Goal: Task Accomplishment & Management: Use online tool/utility

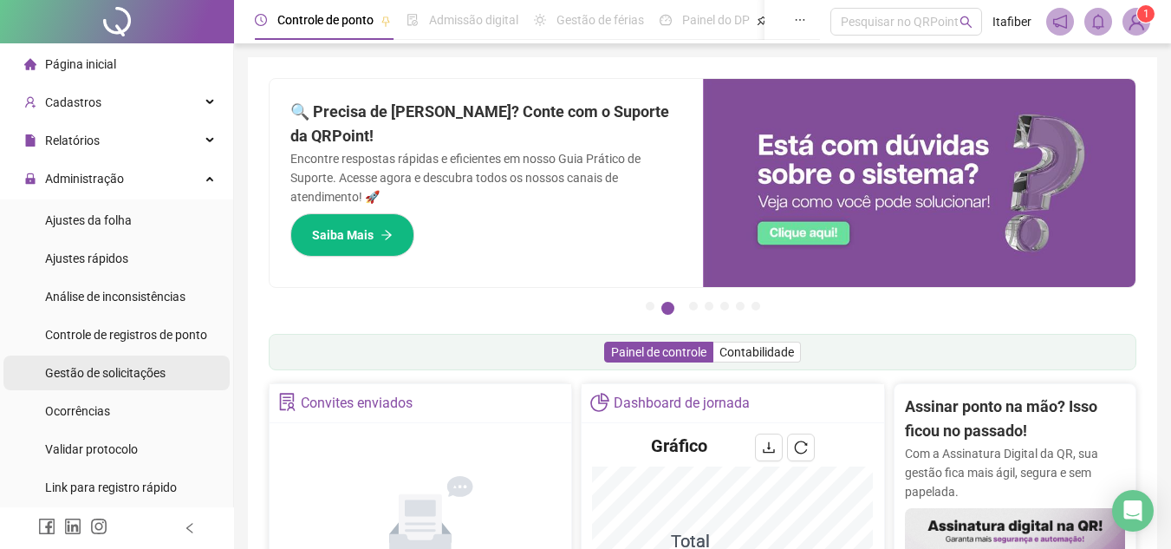
click at [147, 367] on span "Gestão de solicitações" at bounding box center [105, 373] width 120 height 14
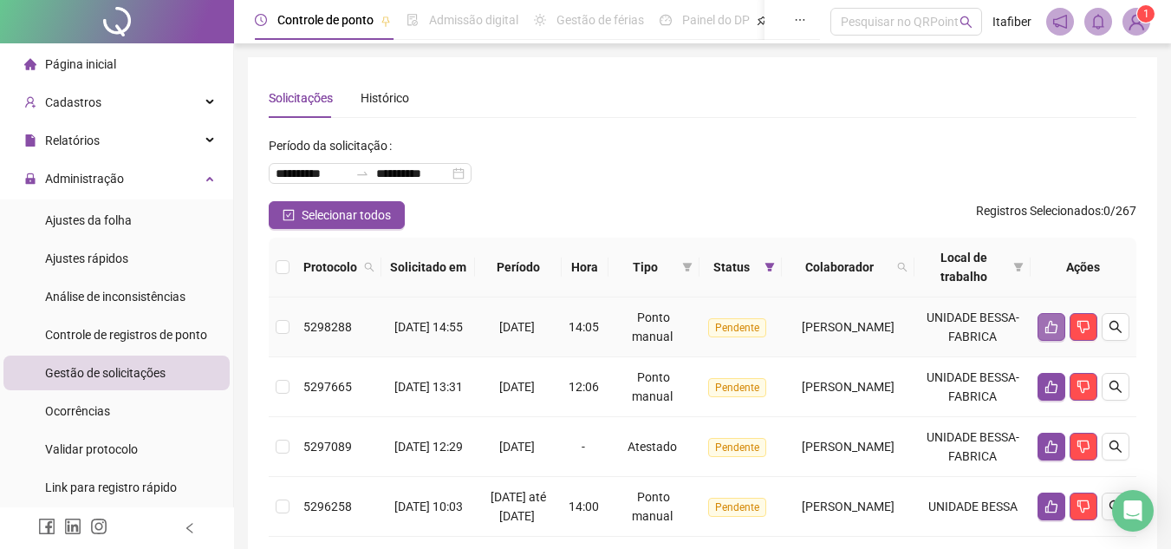
click at [1045, 334] on icon "like" at bounding box center [1052, 327] width 14 height 14
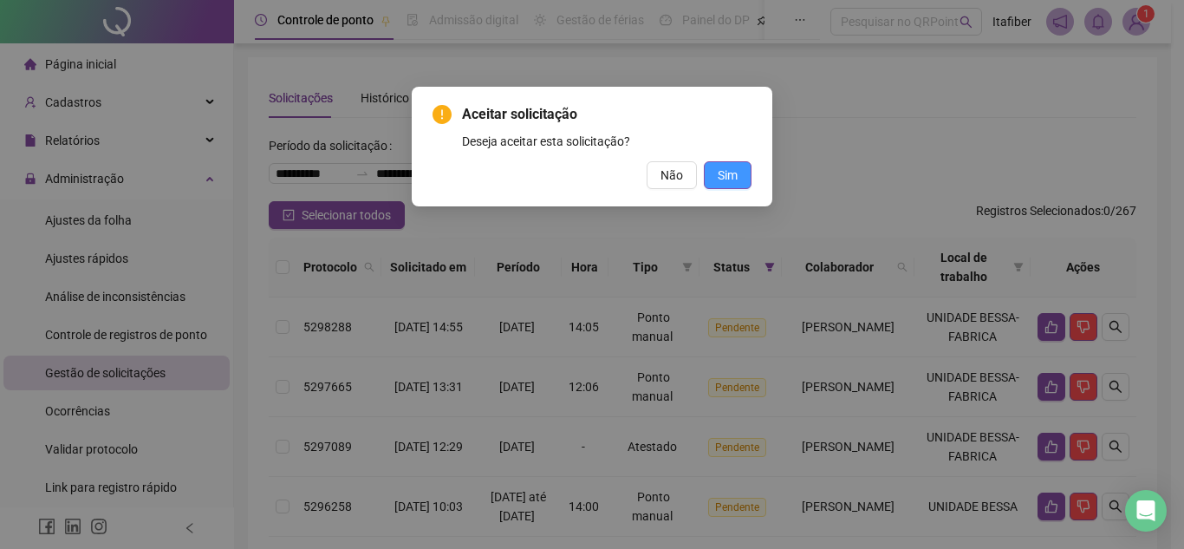
click at [749, 173] on button "Sim" at bounding box center [728, 175] width 48 height 28
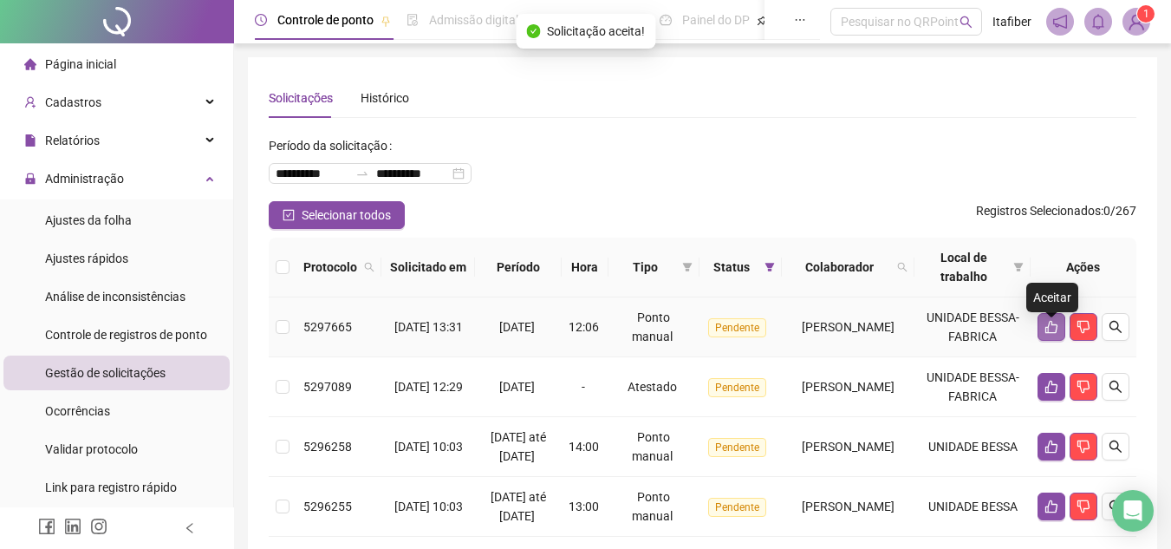
click at [1041, 335] on button "button" at bounding box center [1052, 327] width 28 height 28
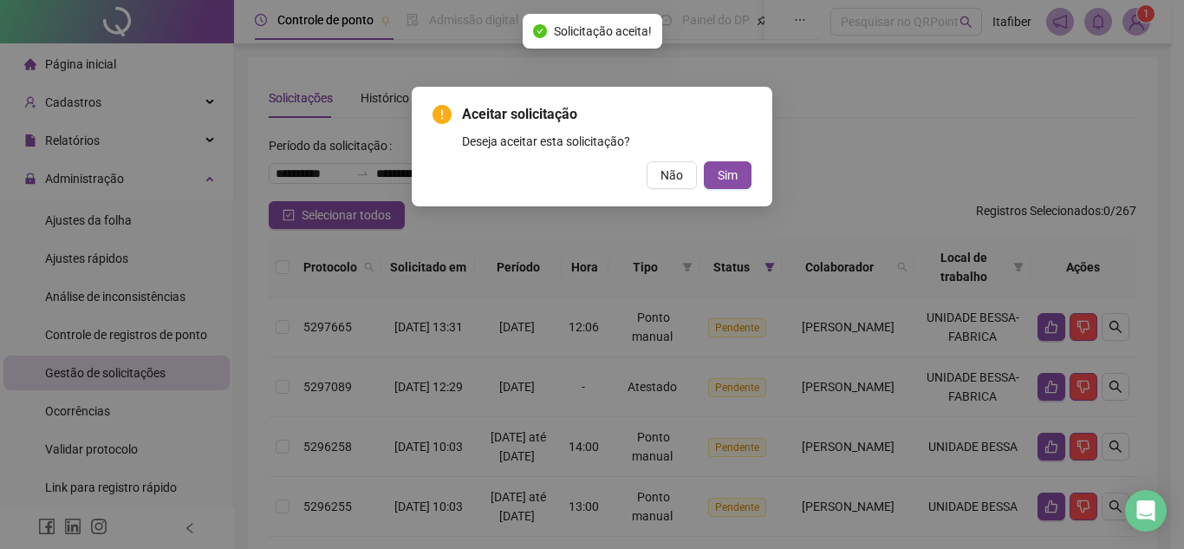
click at [727, 190] on div "Aceitar solicitação Deseja aceitar esta solicitação? Não Sim" at bounding box center [592, 147] width 361 height 120
click at [730, 181] on span "Sim" at bounding box center [728, 175] width 20 height 19
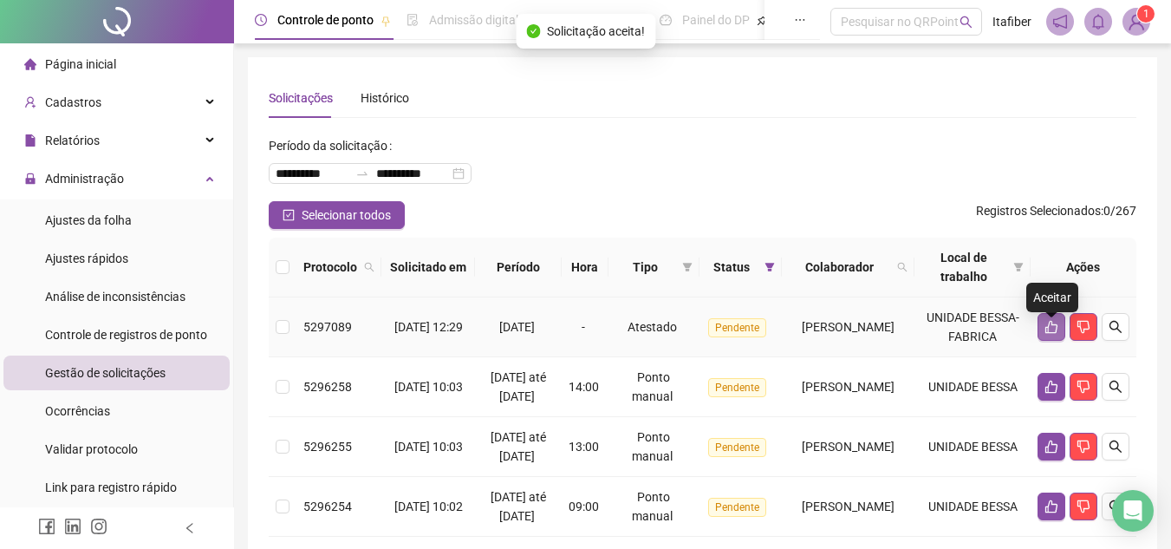
click at [1052, 334] on icon "like" at bounding box center [1051, 327] width 12 height 13
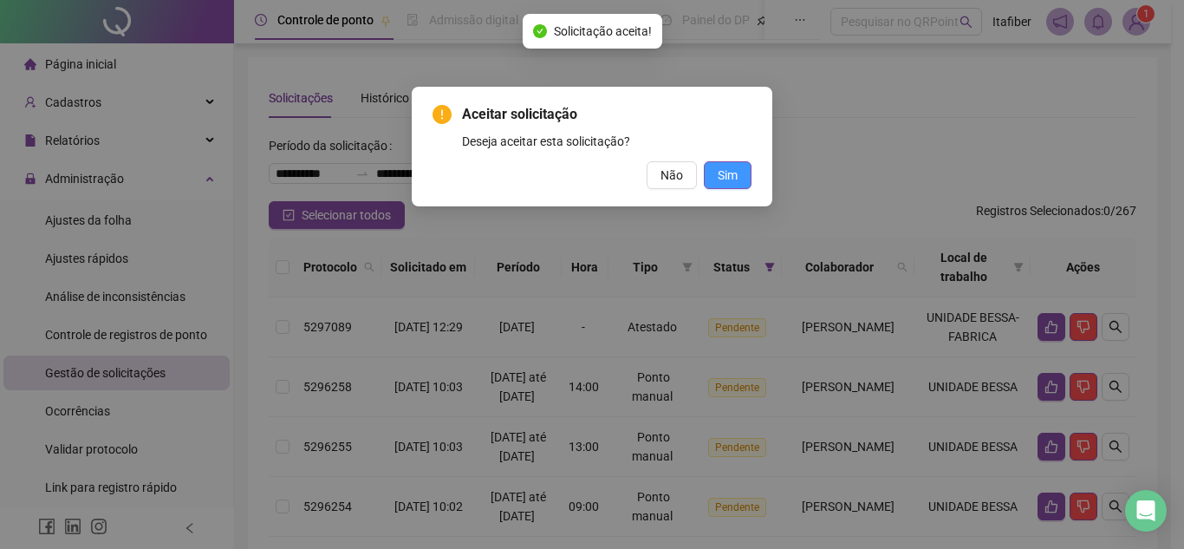
click at [739, 181] on button "Sim" at bounding box center [728, 175] width 48 height 28
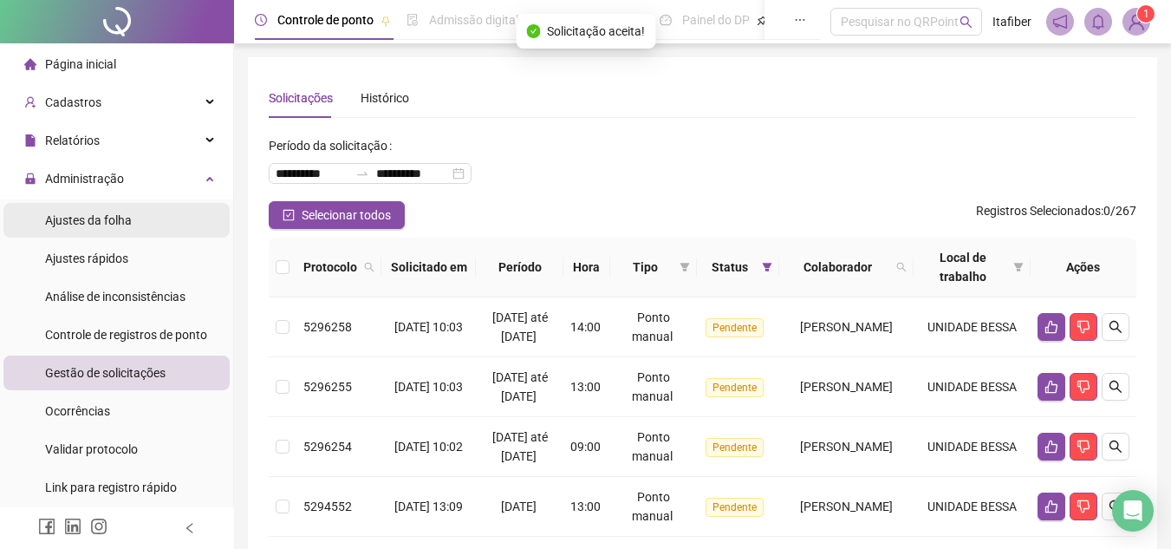
click at [126, 223] on span "Ajustes da folha" at bounding box center [88, 220] width 87 height 14
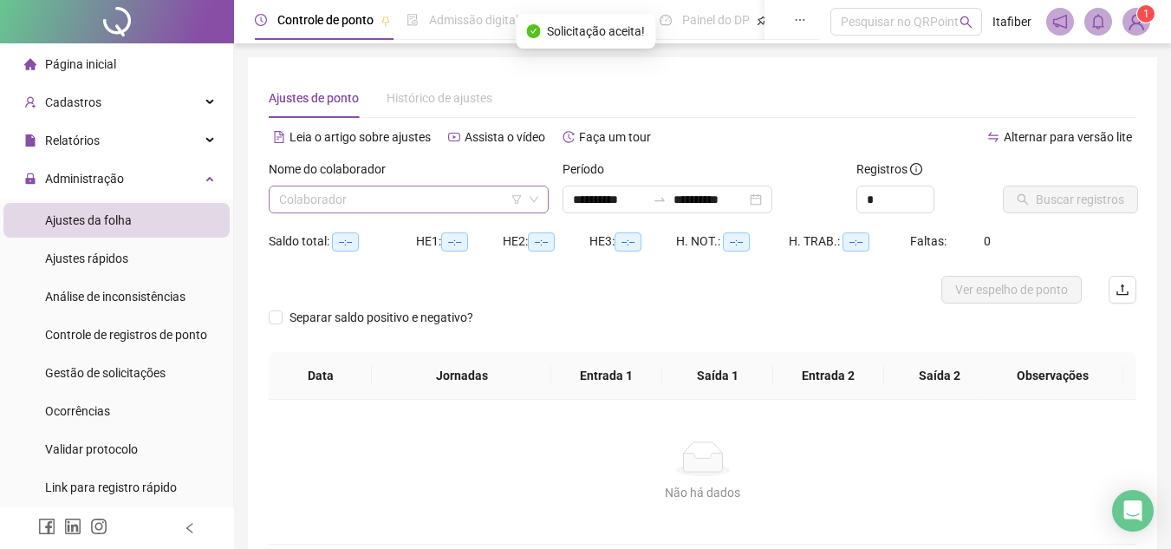
type input "**********"
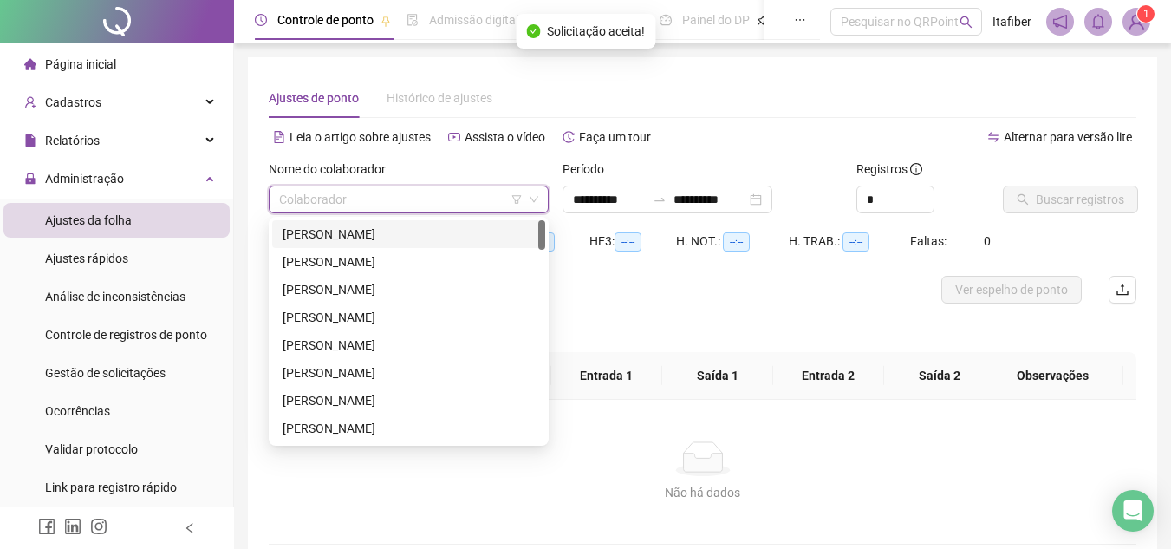
click at [446, 212] on input "search" at bounding box center [401, 199] width 244 height 26
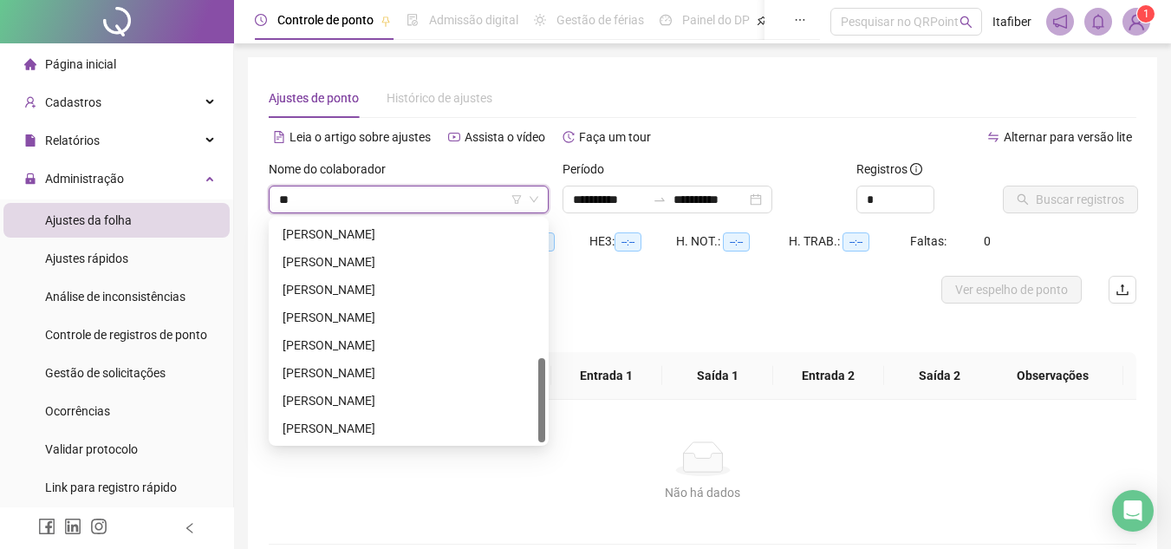
scroll to position [361, 0]
type input "***"
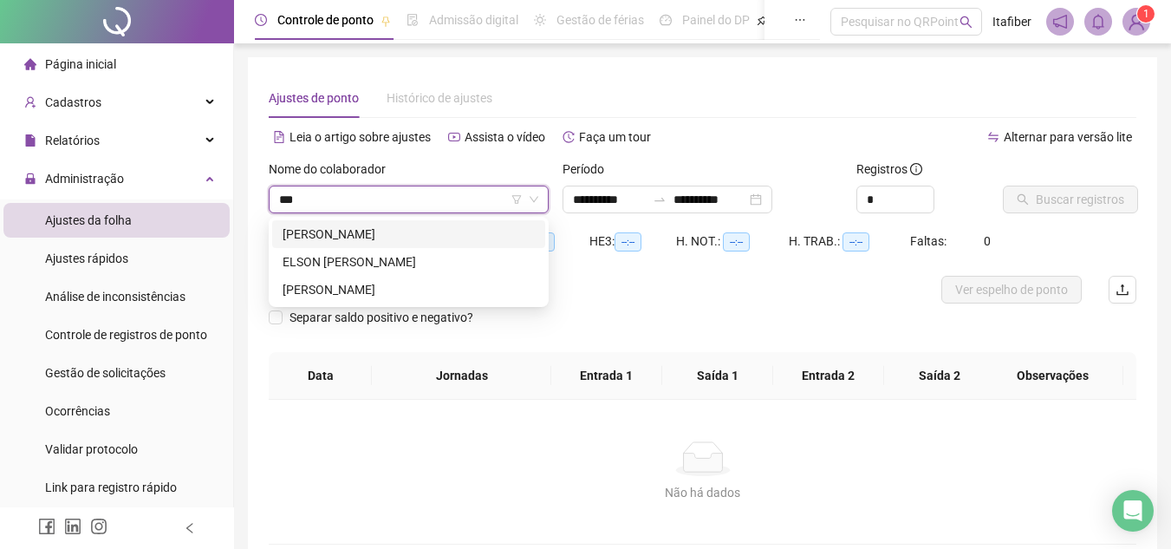
scroll to position [0, 0]
click at [466, 282] on div "RAFAEL PEREIRA SANTOS DA SILVA" at bounding box center [409, 289] width 252 height 19
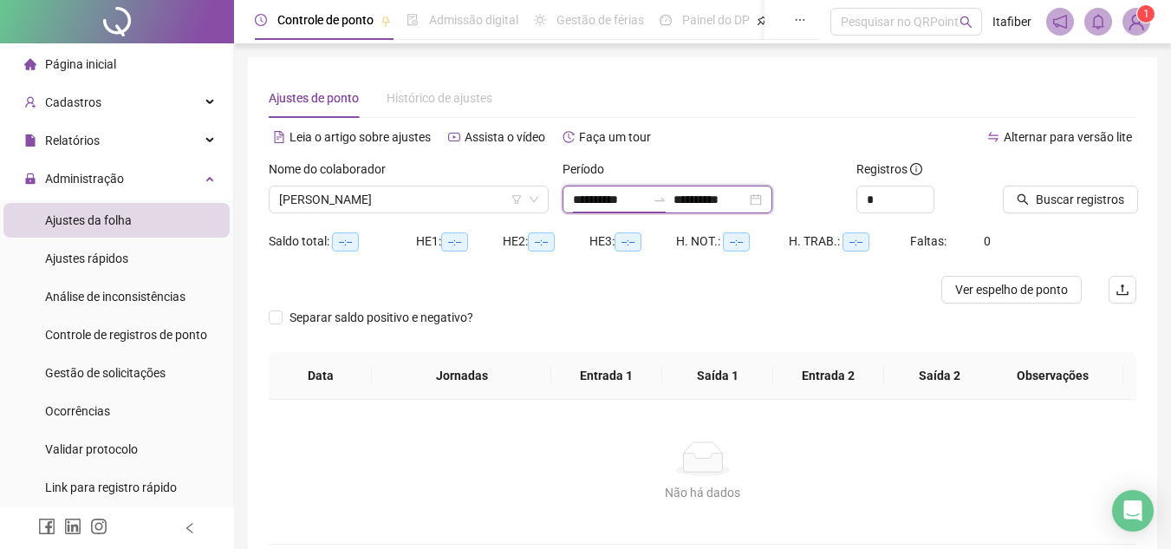
click at [603, 192] on input "**********" at bounding box center [609, 199] width 73 height 19
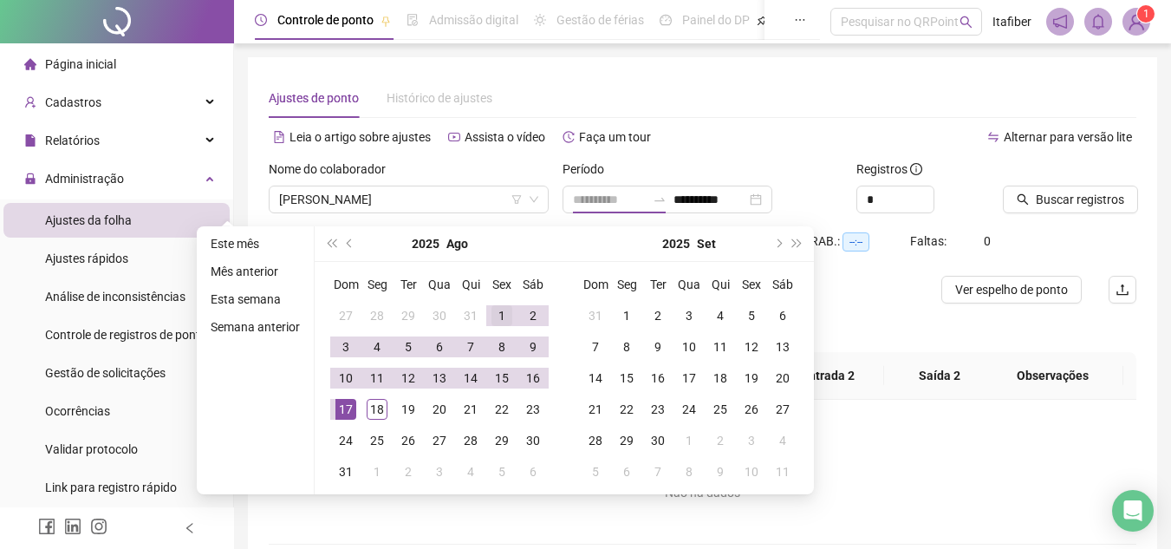
type input "**********"
click at [489, 309] on td "1" at bounding box center [501, 315] width 31 height 31
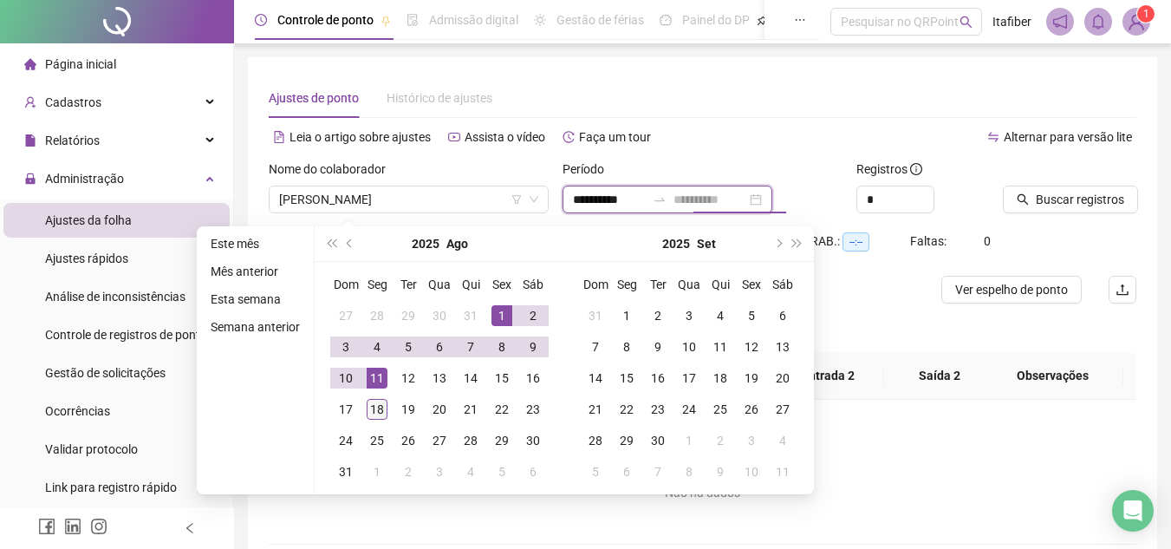
type input "**********"
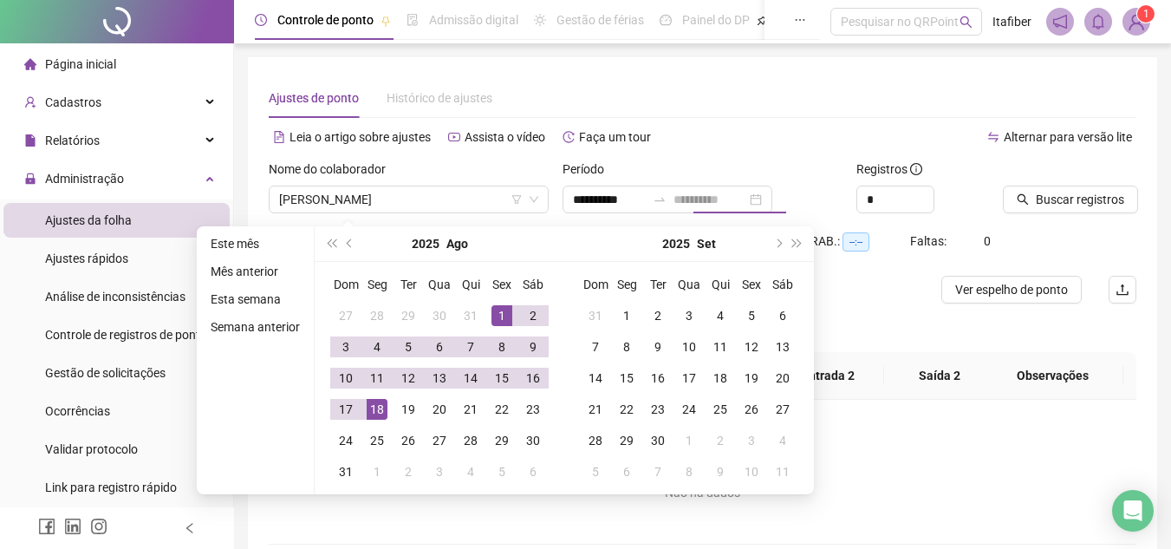
click at [378, 400] on div "18" at bounding box center [377, 409] width 21 height 21
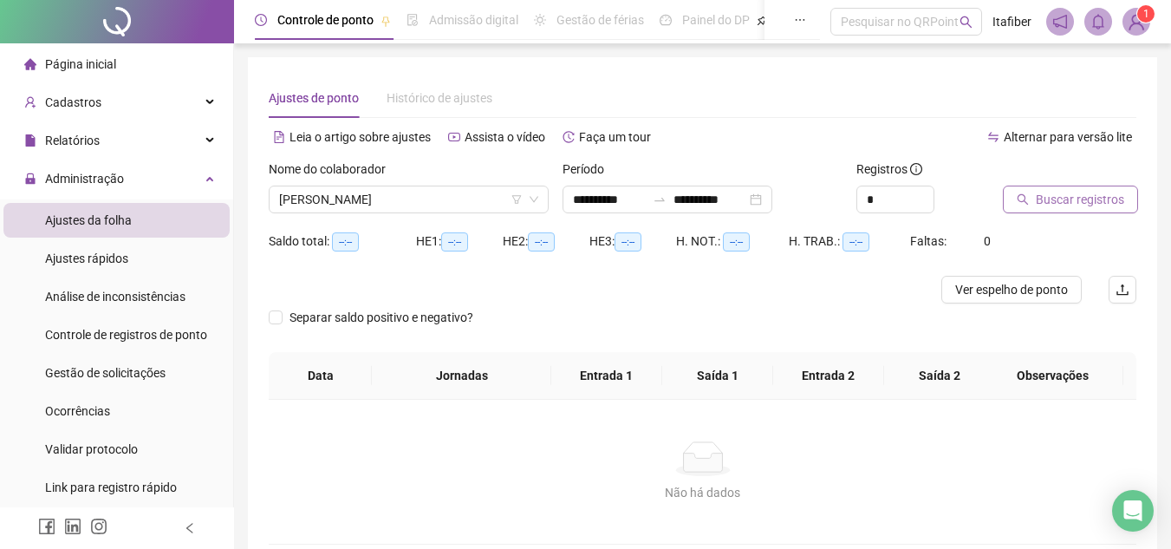
click at [1013, 205] on button "Buscar registros" at bounding box center [1070, 200] width 135 height 28
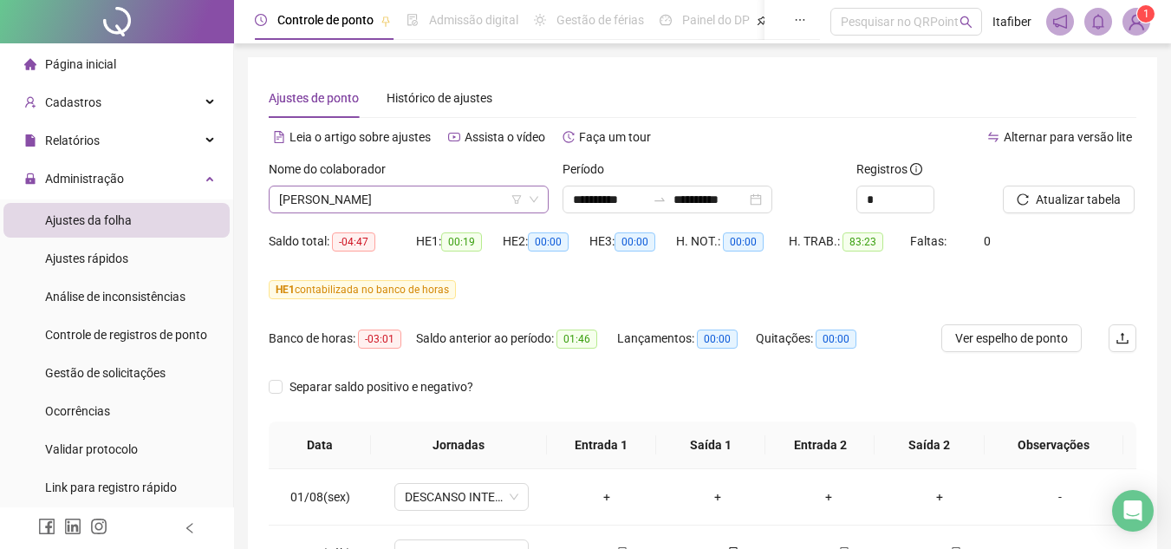
click at [406, 204] on span "RAFAEL PEREIRA SANTOS DA SILVA" at bounding box center [408, 199] width 259 height 26
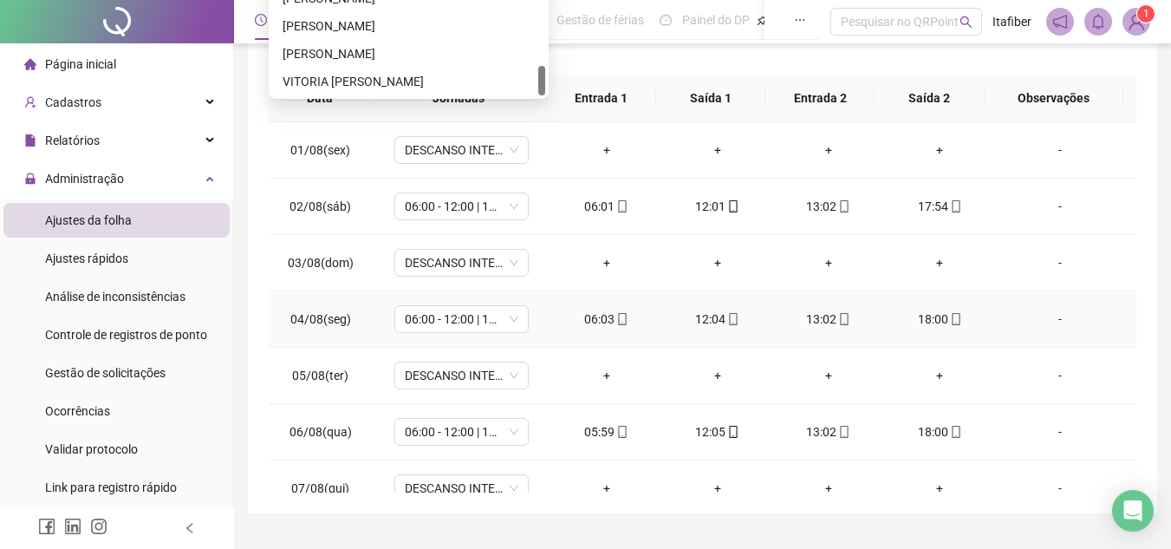
scroll to position [260, 0]
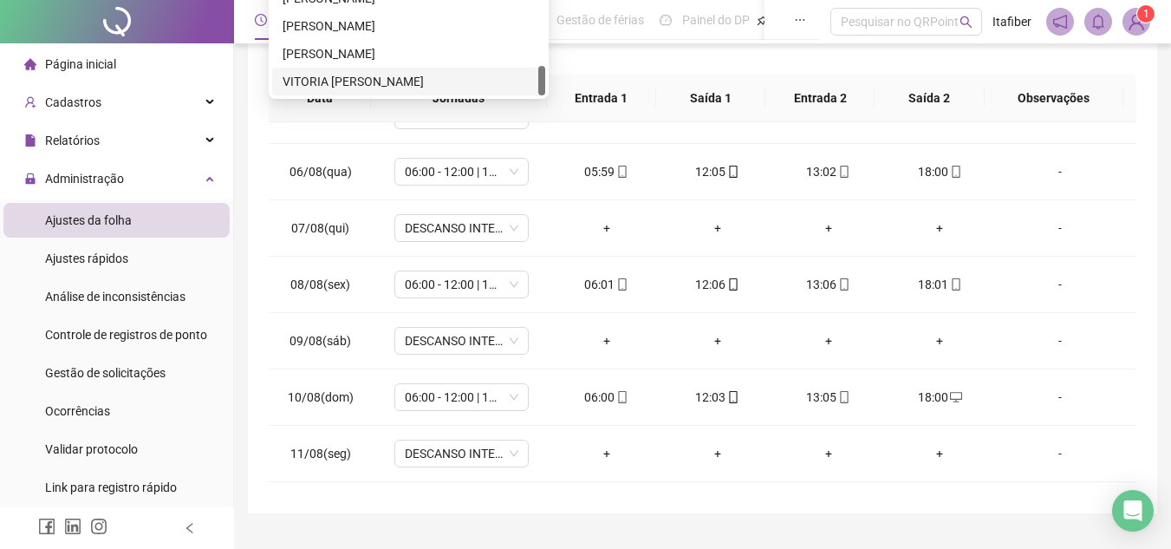
click at [407, 89] on div "VITORIA [PERSON_NAME]" at bounding box center [409, 81] width 252 height 19
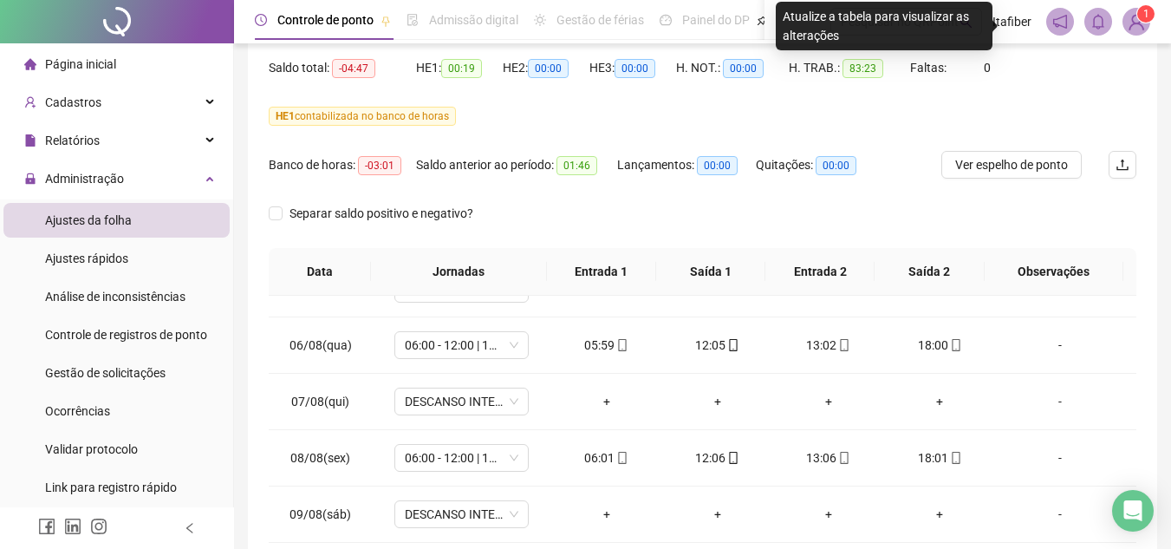
scroll to position [87, 0]
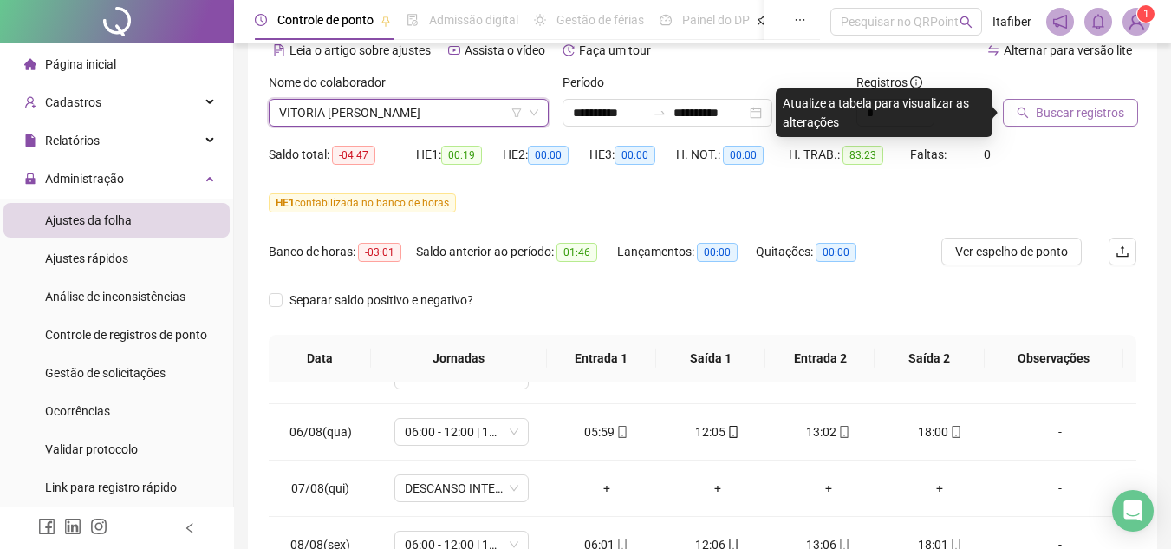
click at [1053, 115] on span "Buscar registros" at bounding box center [1080, 112] width 88 height 19
